Goal: Transaction & Acquisition: Obtain resource

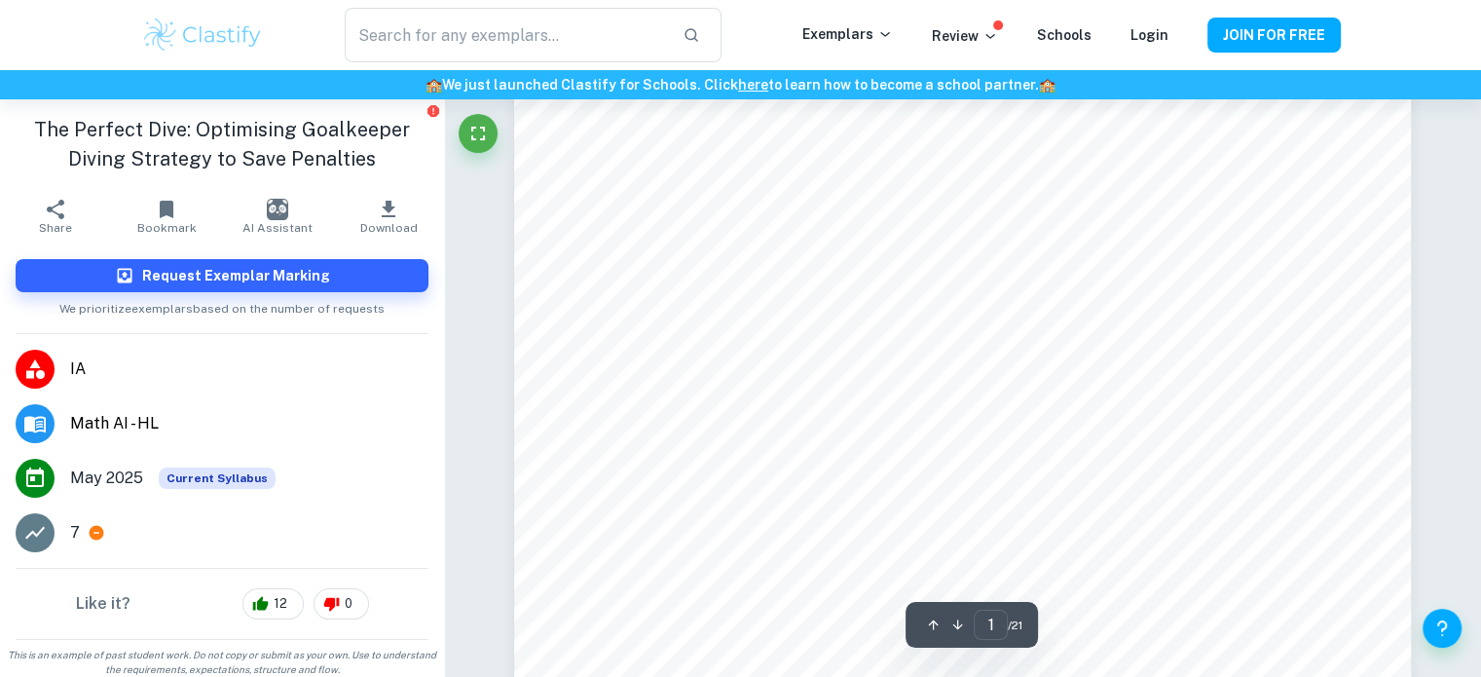
scroll to position [195, 0]
click at [316, 275] on button "Request Exemplar Marking" at bounding box center [222, 275] width 413 height 33
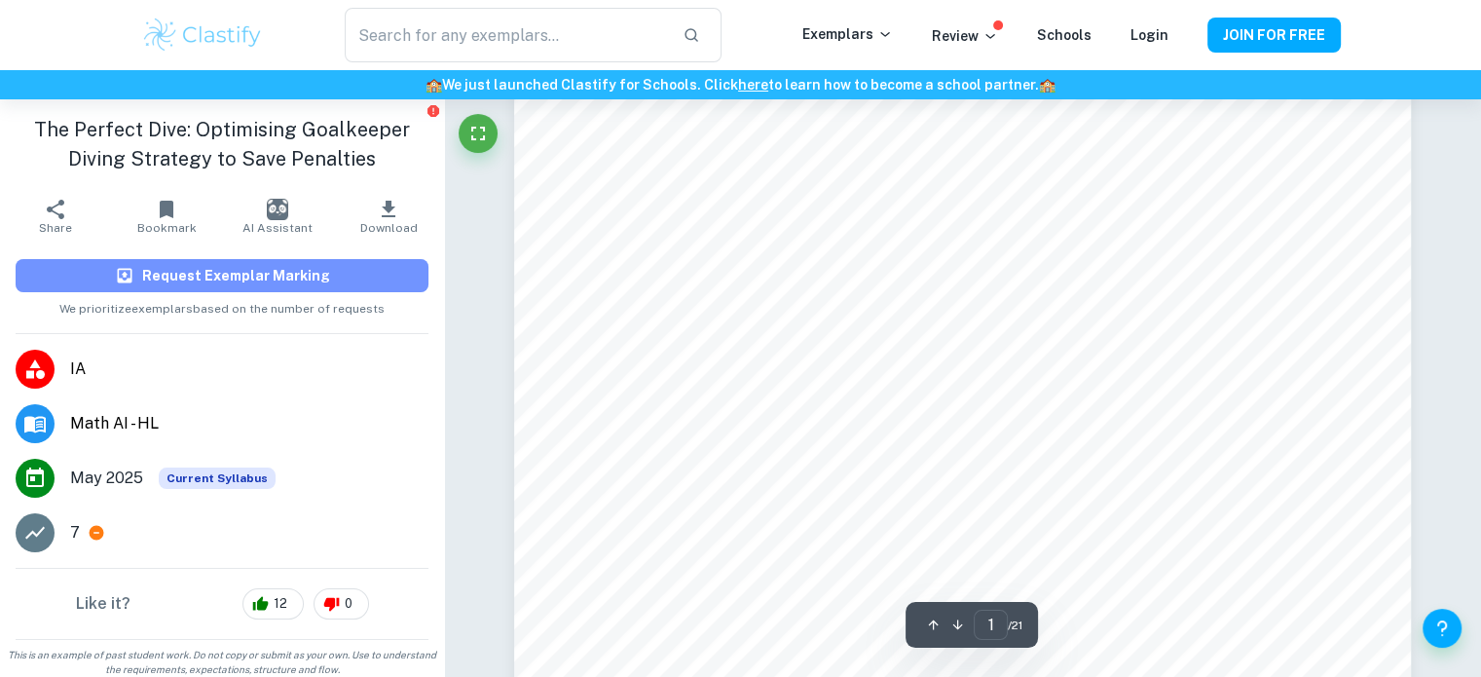
click at [284, 263] on button "Request Exemplar Marking" at bounding box center [222, 275] width 413 height 33
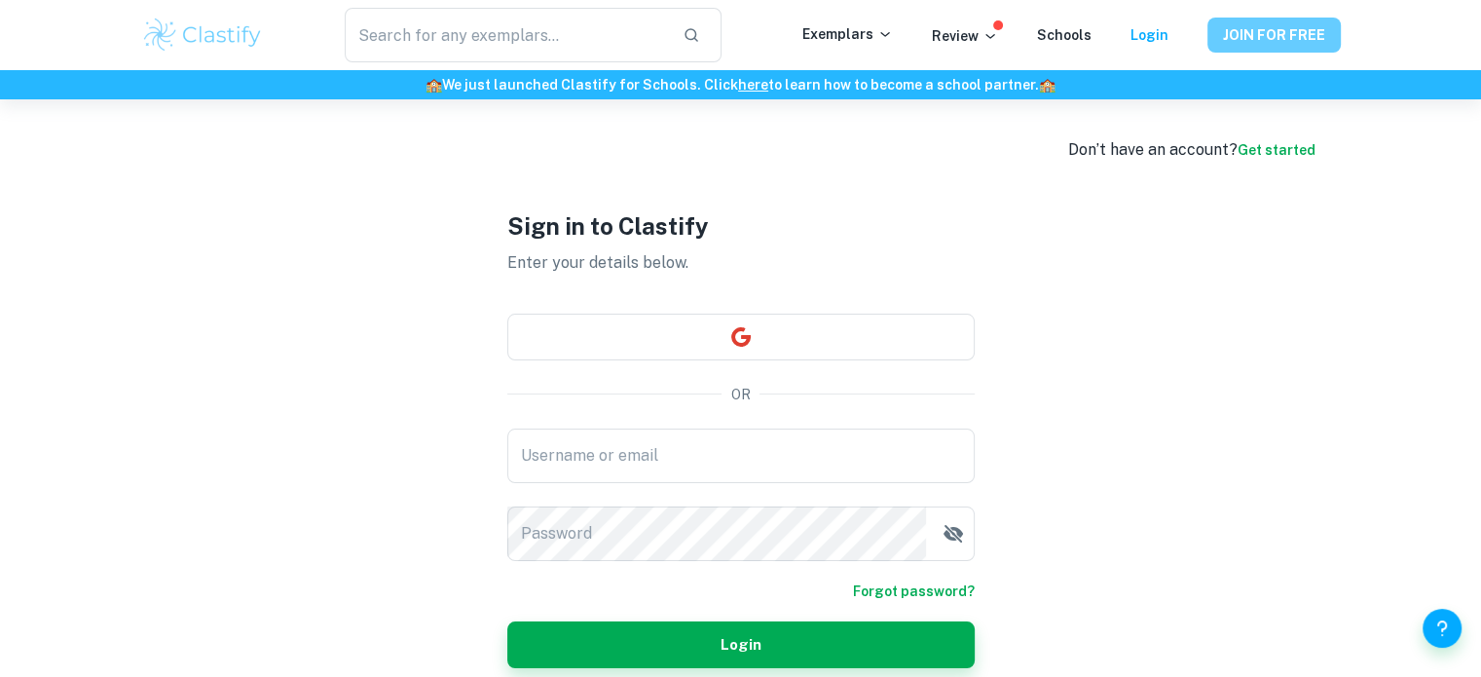
click at [1259, 26] on button "JOIN FOR FREE" at bounding box center [1273, 35] width 133 height 35
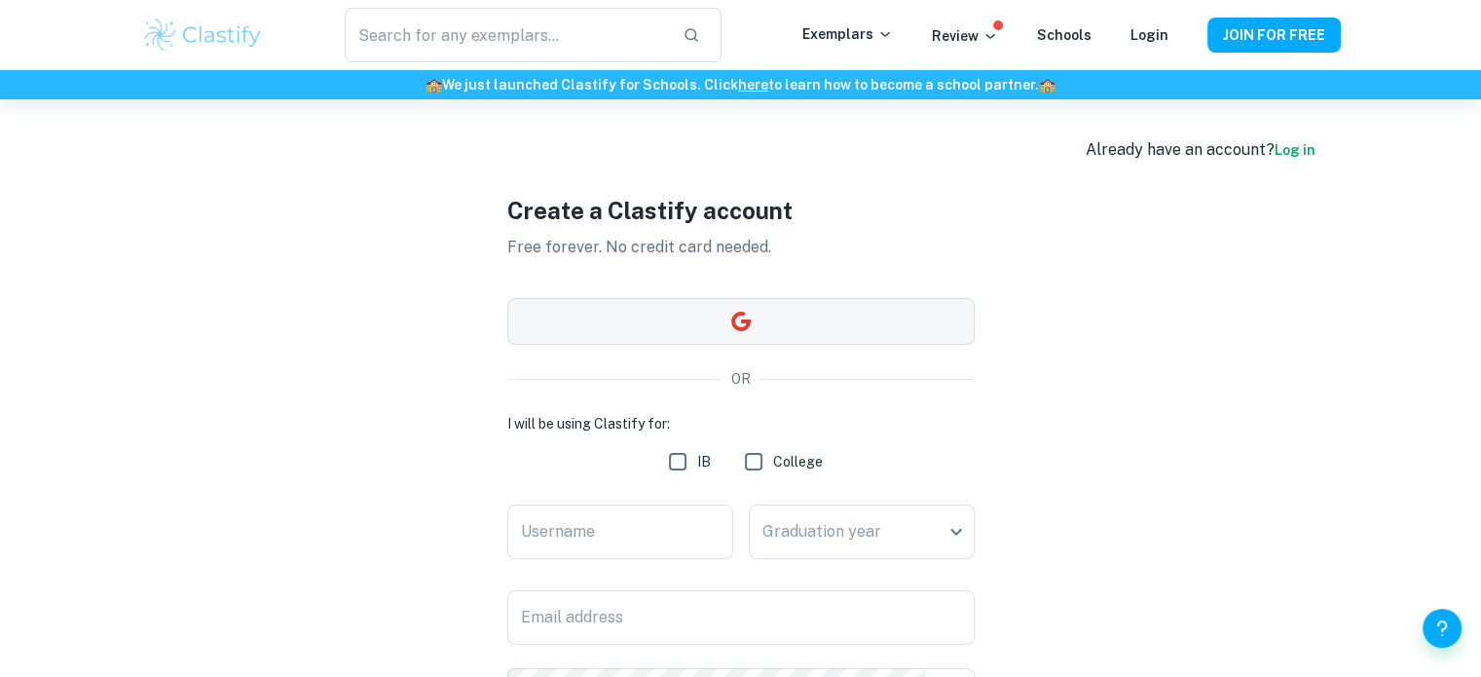
click at [698, 318] on button "button" at bounding box center [740, 321] width 467 height 47
click at [582, 527] on input "Username" at bounding box center [620, 531] width 226 height 55
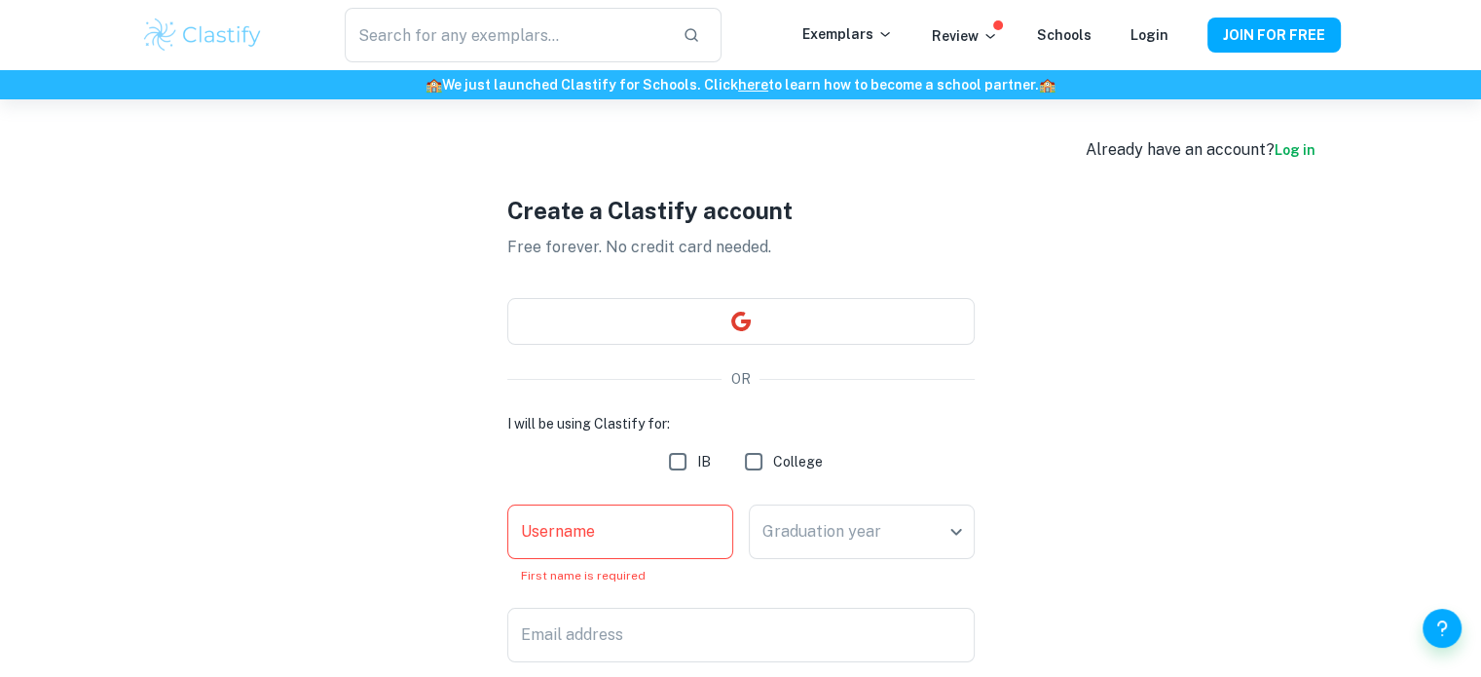
click at [985, 431] on div "Create a Clastify account Free forever. No credit card needed. OR I will be usi…" at bounding box center [740, 542] width 1199 height 886
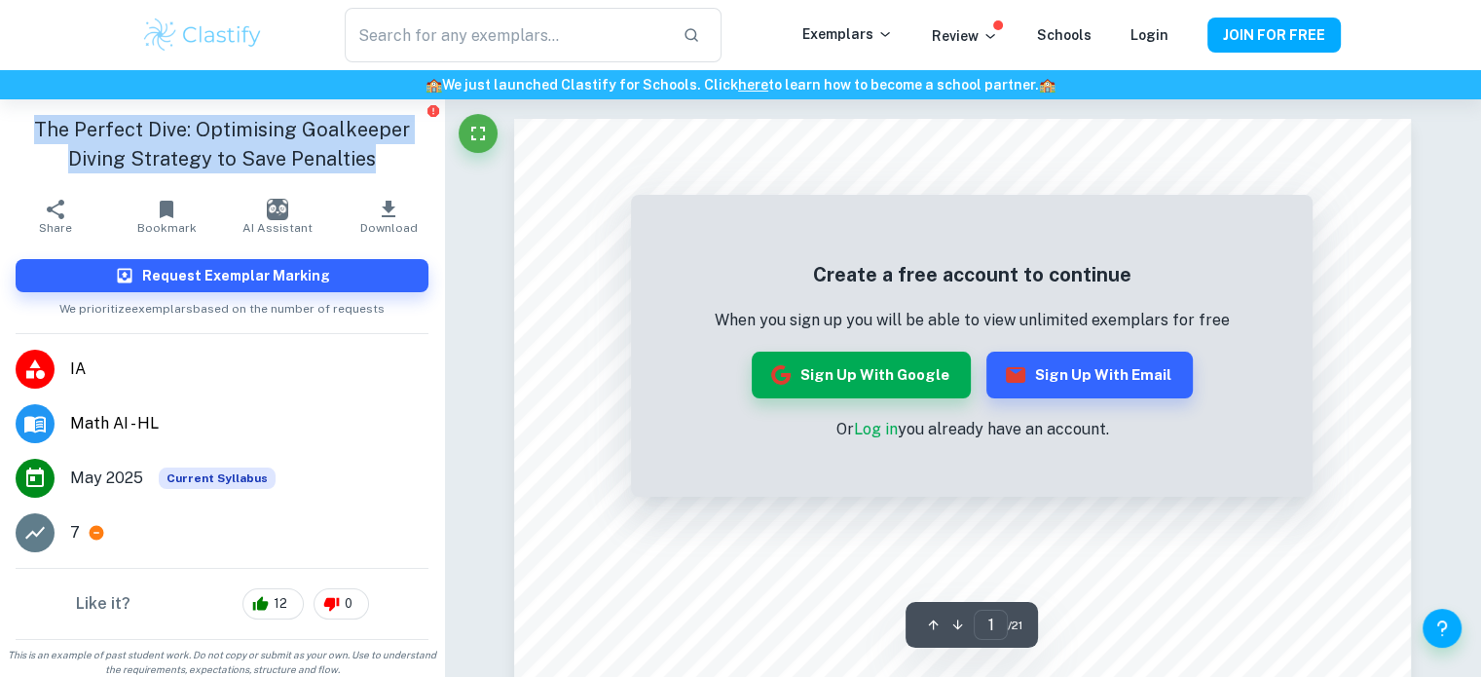
drag, startPoint x: 29, startPoint y: 118, endPoint x: 409, endPoint y: 161, distance: 382.1
click at [409, 161] on h1 "The Perfect Dive: Optimising Goalkeeper Diving Strategy to Save Penalties" at bounding box center [222, 144] width 413 height 58
copy h1 "The Perfect Dive: Optimising Goalkeeper Diving Strategy to Save Penalties"
click at [289, 163] on h1 "The Perfect Dive: Optimising Goalkeeper Diving Strategy to Save Penalties" at bounding box center [222, 144] width 413 height 58
